Goal: Download file/media

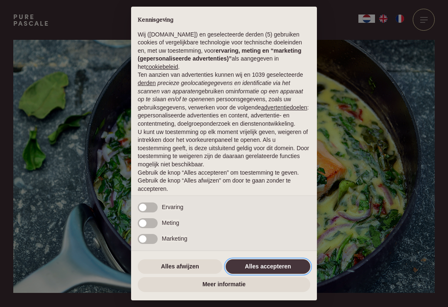
click at [277, 269] on button "Alles accepteren" at bounding box center [268, 266] width 85 height 15
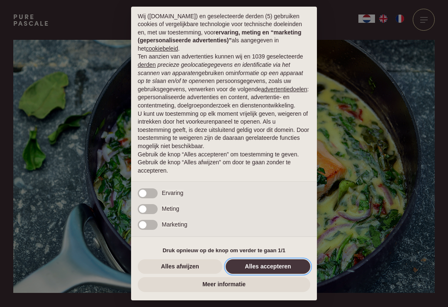
click at [282, 265] on button "Alles accepteren" at bounding box center [268, 266] width 85 height 15
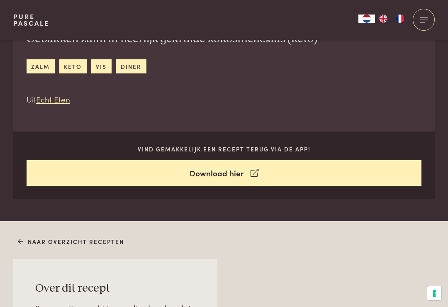
scroll to position [311, 0]
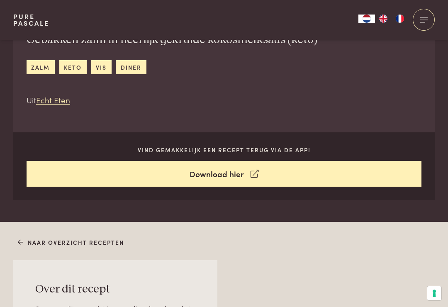
click at [227, 169] on link "Download hier" at bounding box center [224, 174] width 395 height 26
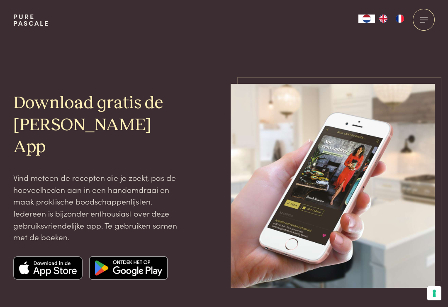
click at [124, 256] on img at bounding box center [128, 267] width 78 height 23
click at [70, 260] on img at bounding box center [48, 267] width 70 height 23
click at [61, 257] on img at bounding box center [48, 267] width 70 height 23
